Goal: Task Accomplishment & Management: Manage account settings

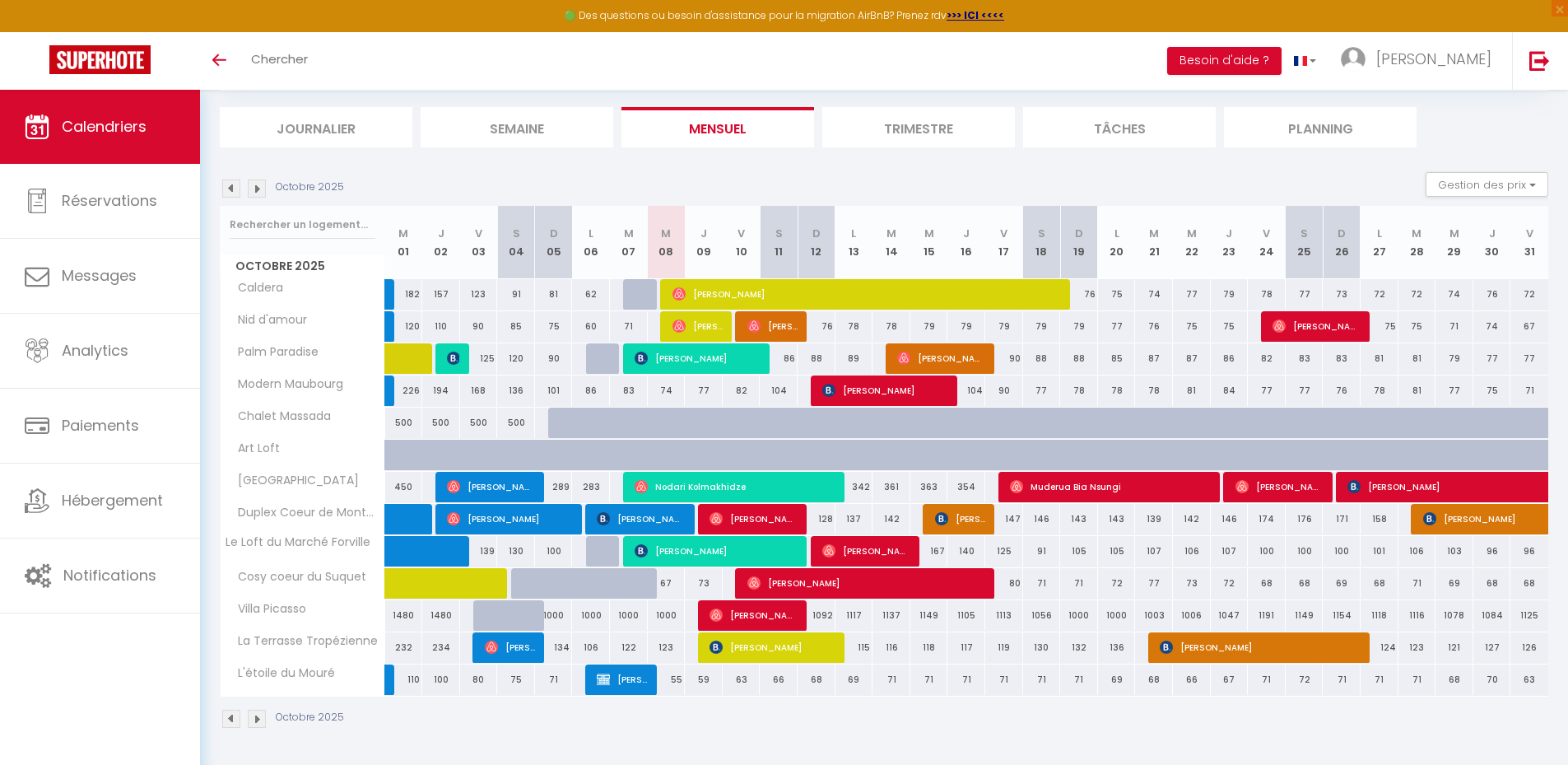
scroll to position [96, 0]
click at [726, 291] on span "[PERSON_NAME]" at bounding box center [867, 293] width 391 height 31
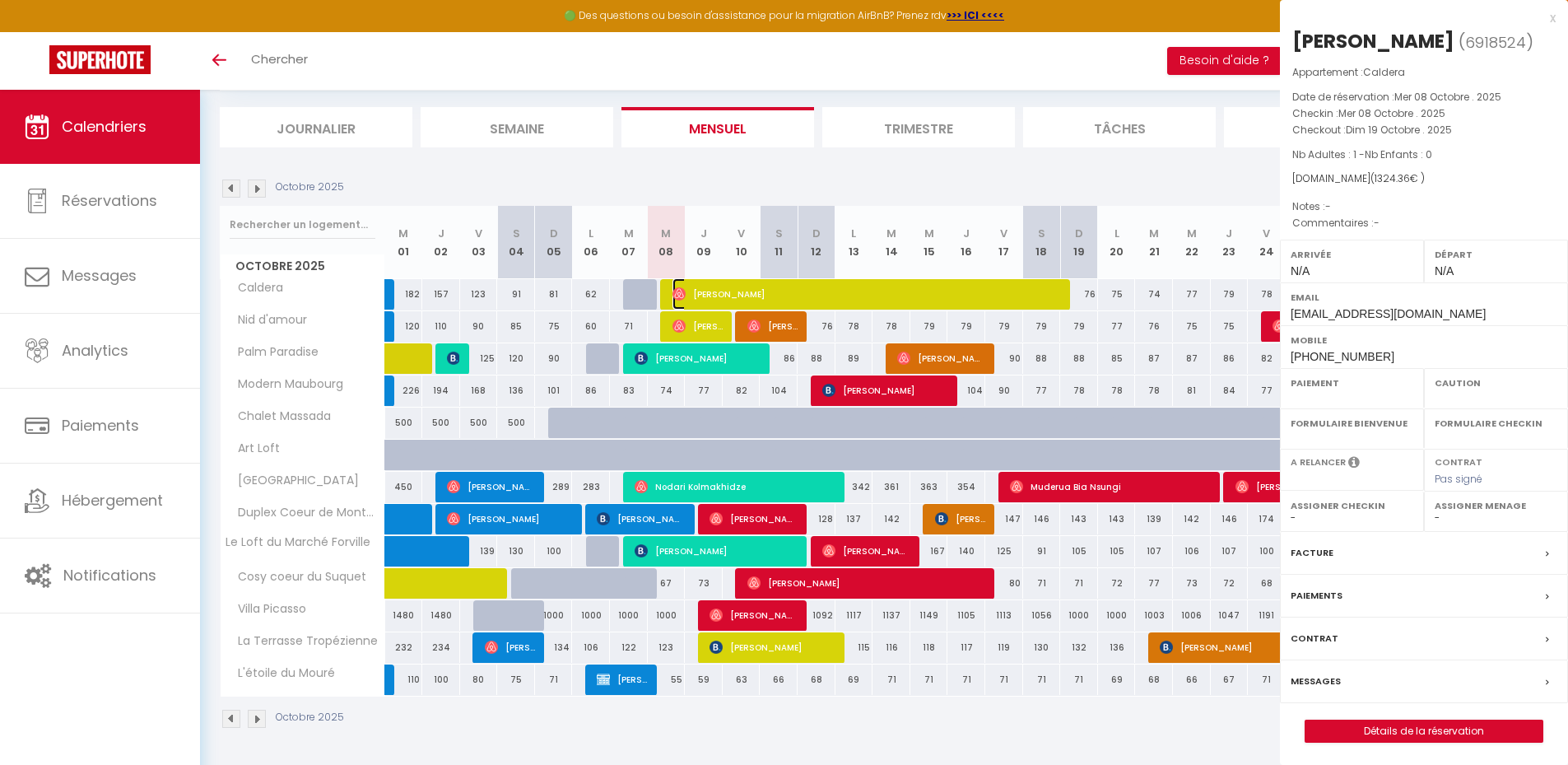
select select "OK"
select select "0"
select select "1"
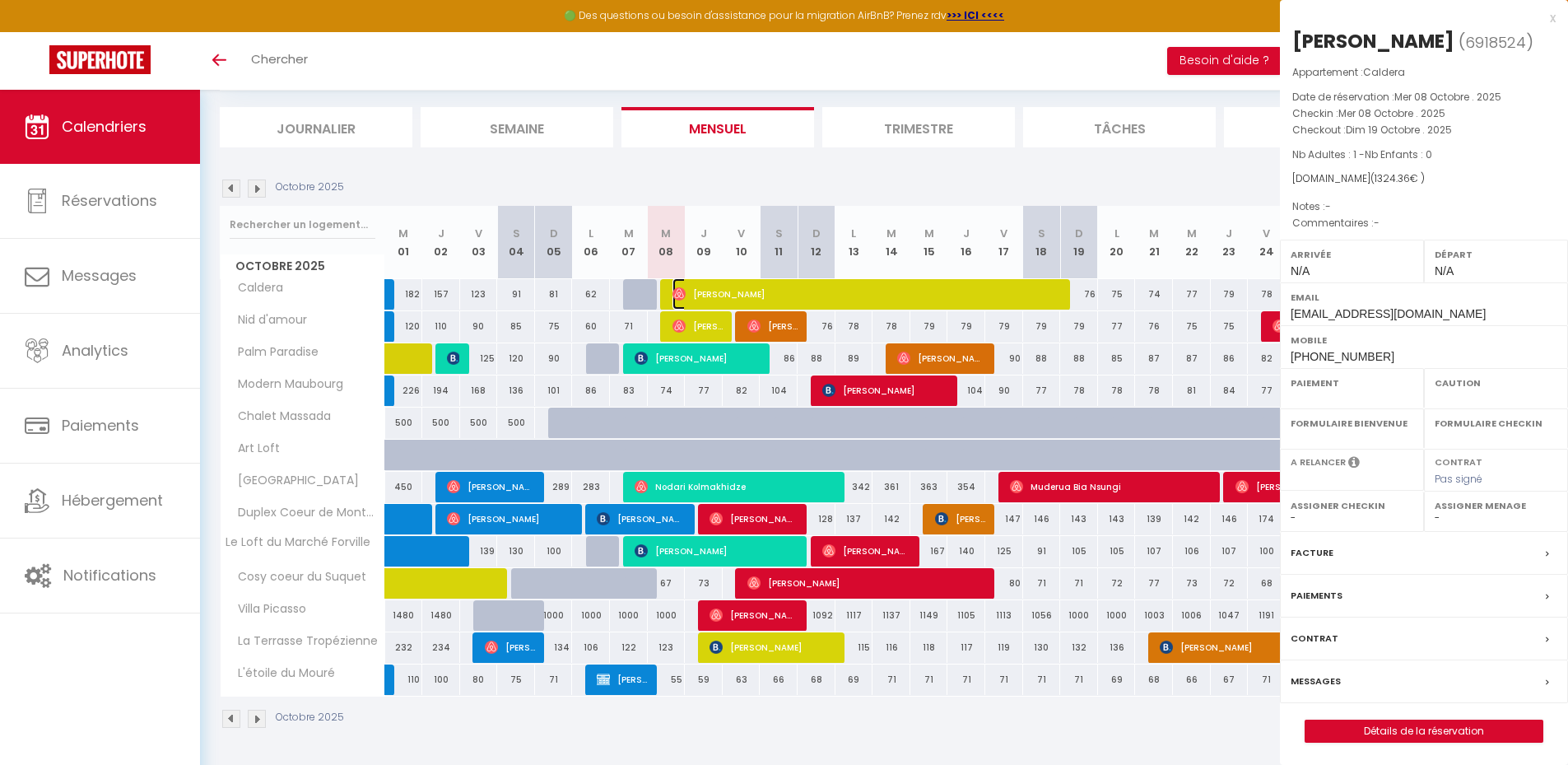
select select
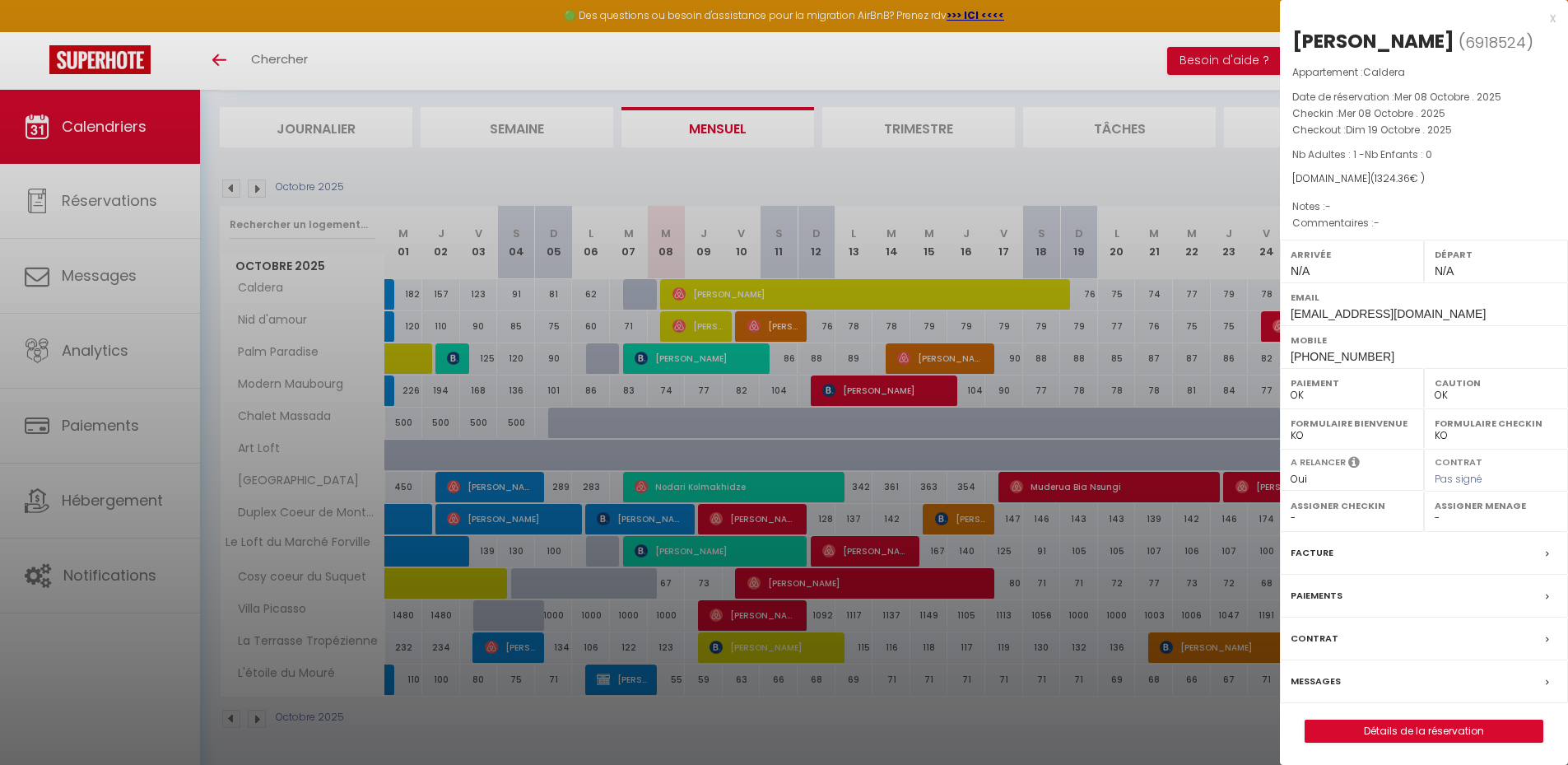
click at [1549, 19] on div "x" at bounding box center [1417, 18] width 275 height 20
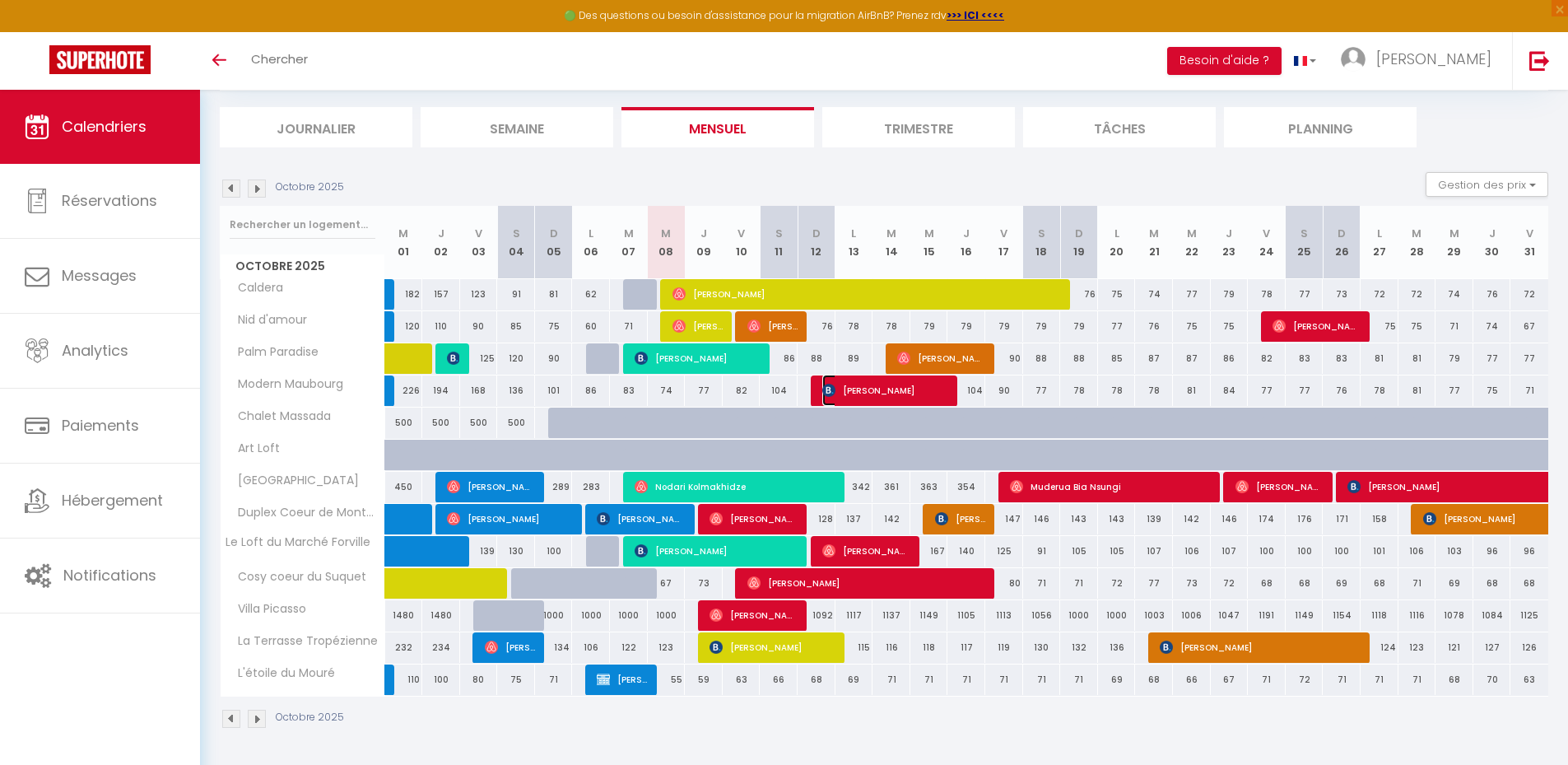
click at [845, 386] on span "[PERSON_NAME]" at bounding box center [885, 390] width 126 height 31
select select "KO"
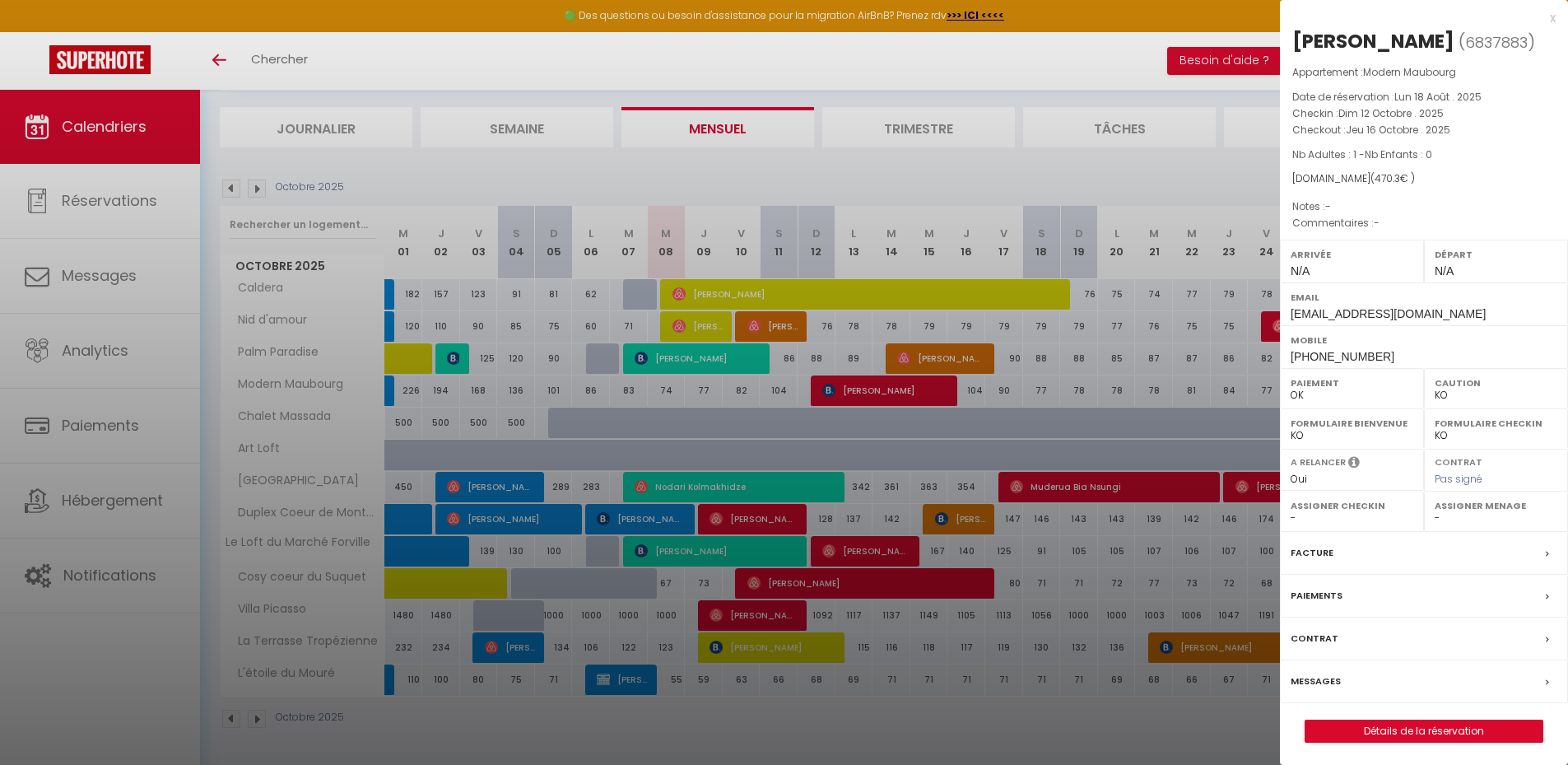
click at [1555, 19] on div "x" at bounding box center [1417, 18] width 275 height 20
